Goal: Transaction & Acquisition: Purchase product/service

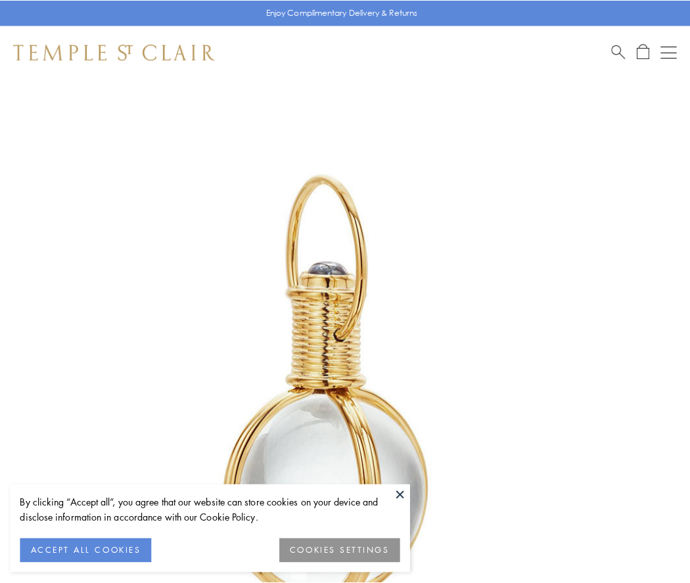
scroll to position [343, 0]
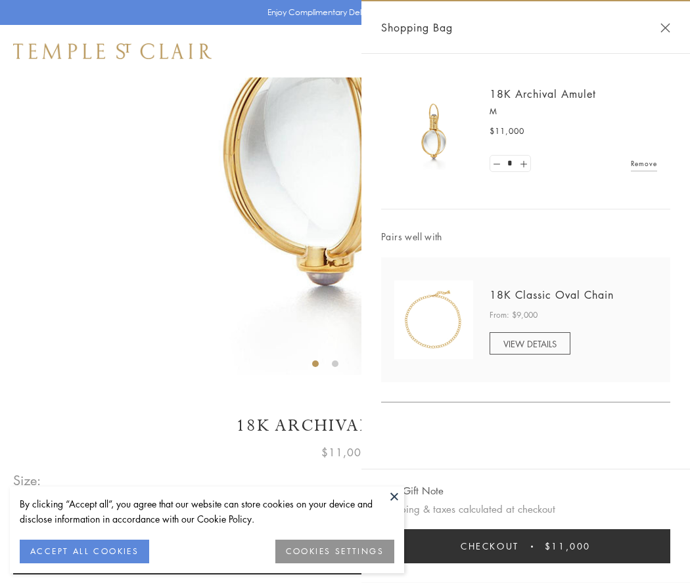
click at [525, 546] on button "Checkout $11,000" at bounding box center [525, 546] width 289 height 34
